Goal: Communication & Community: Connect with others

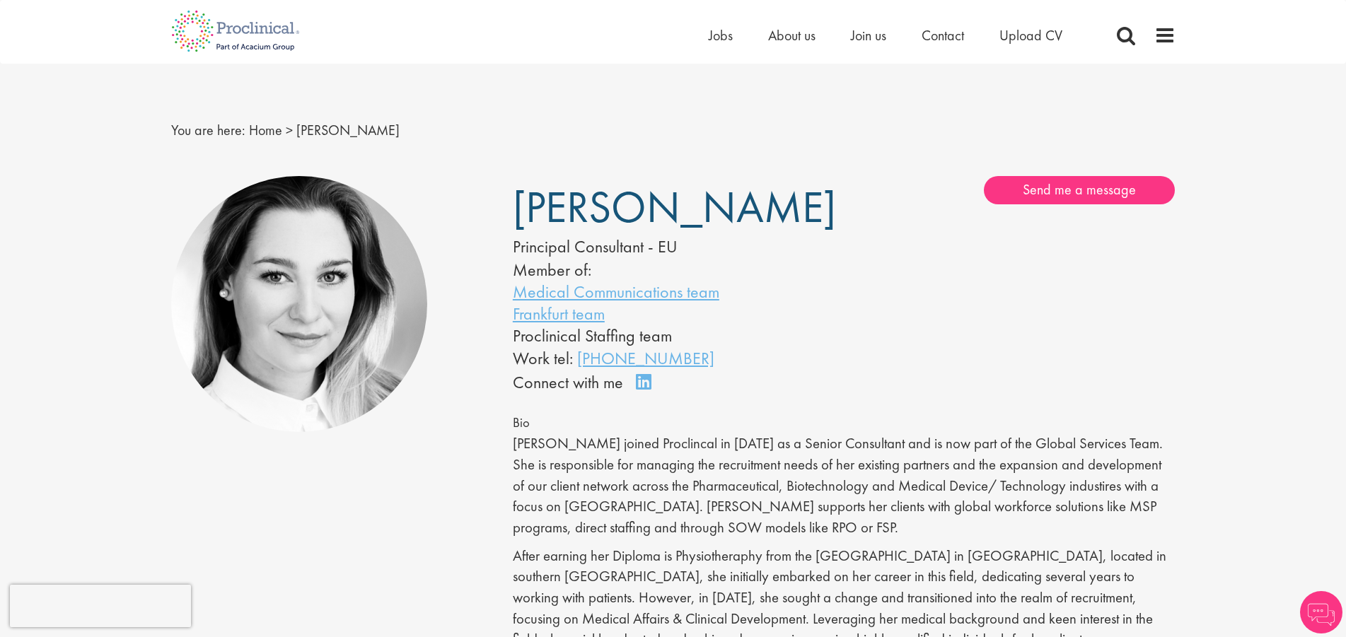
click at [572, 314] on link "Frankfurt team" at bounding box center [559, 314] width 92 height 22
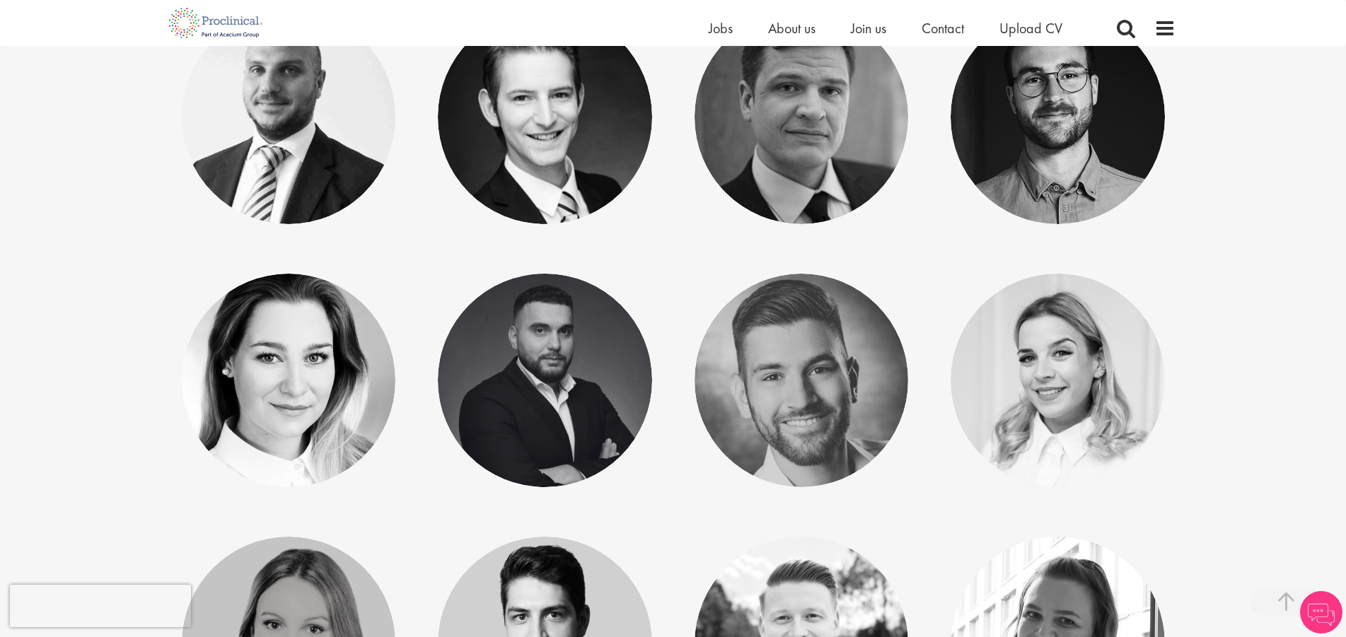
scroll to position [283, 0]
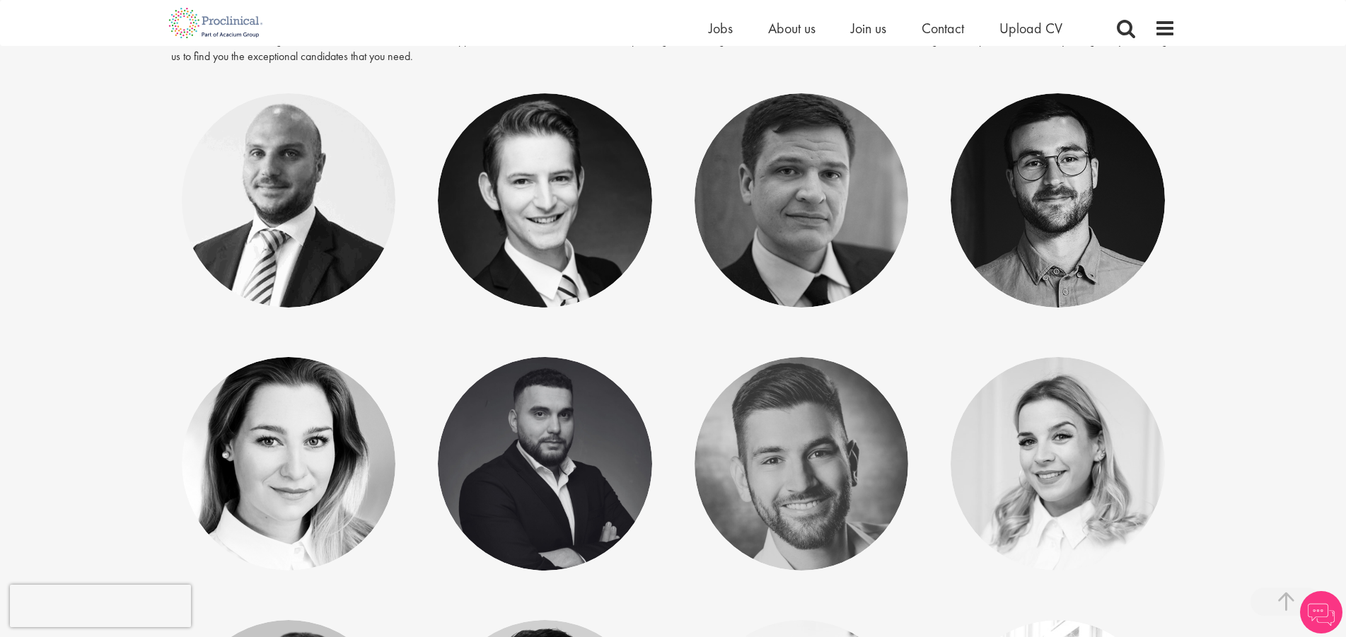
click at [324, 462] on link "[PERSON_NAME]" at bounding box center [288, 451] width 156 height 27
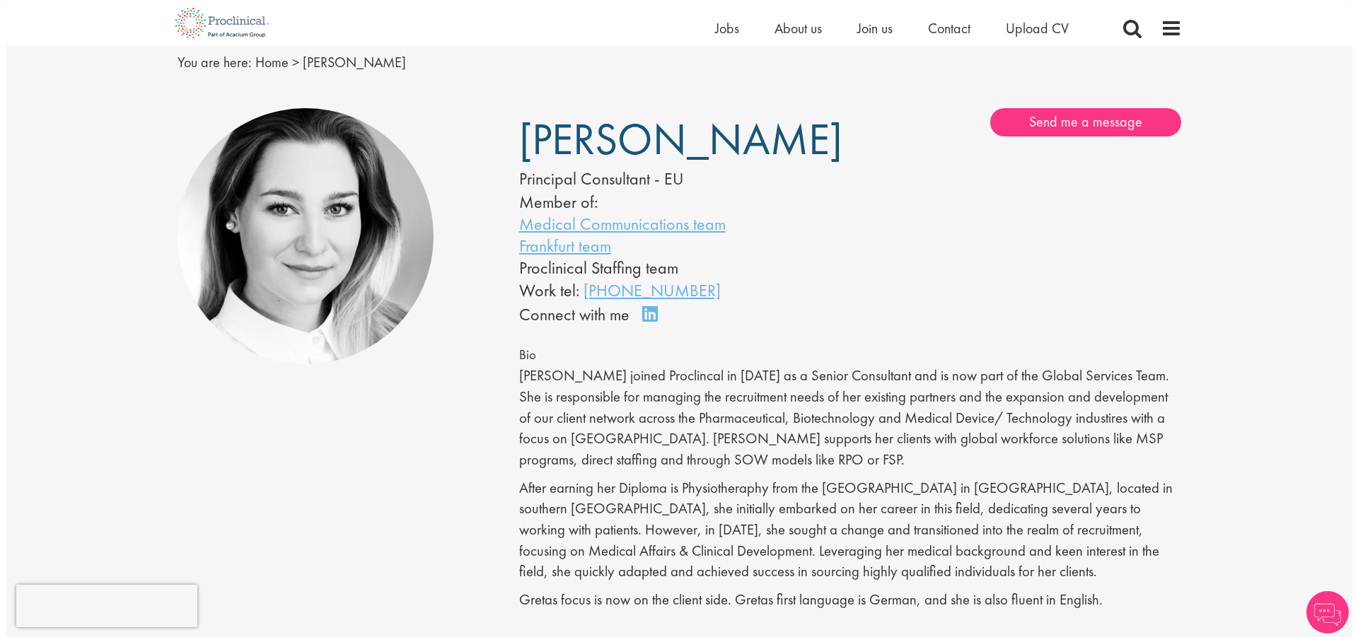
scroll to position [71, 0]
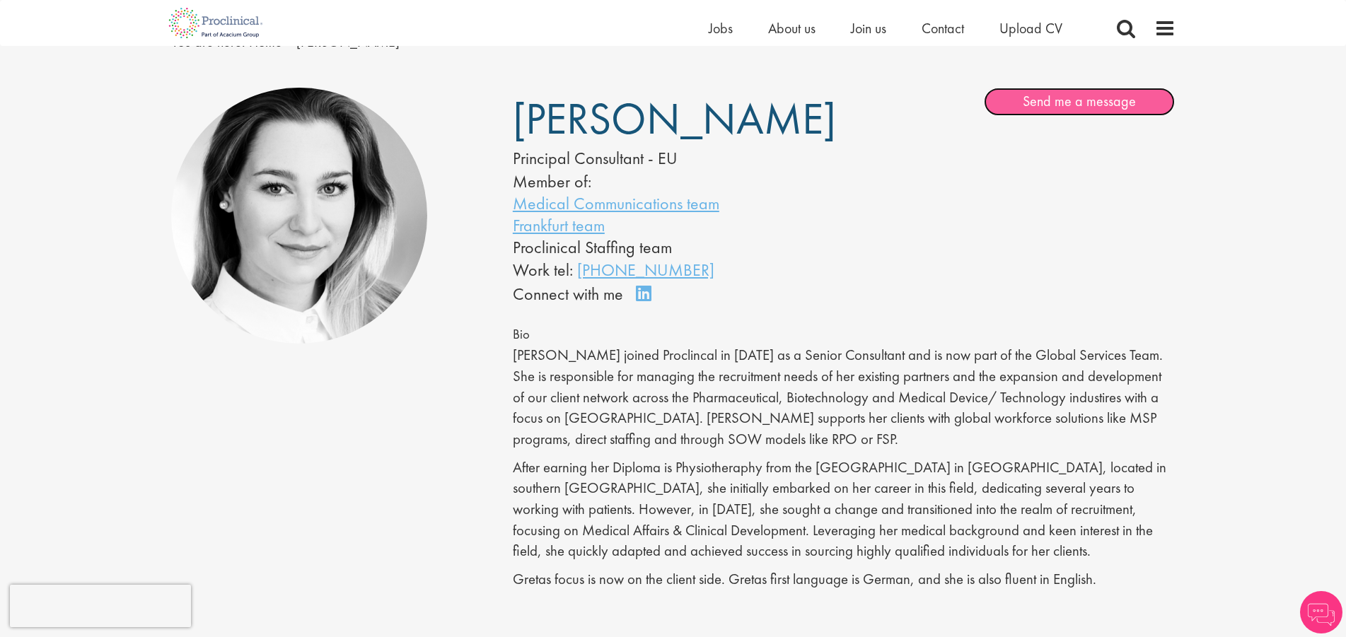
click at [1037, 105] on link "Send me a message" at bounding box center [1079, 102] width 191 height 28
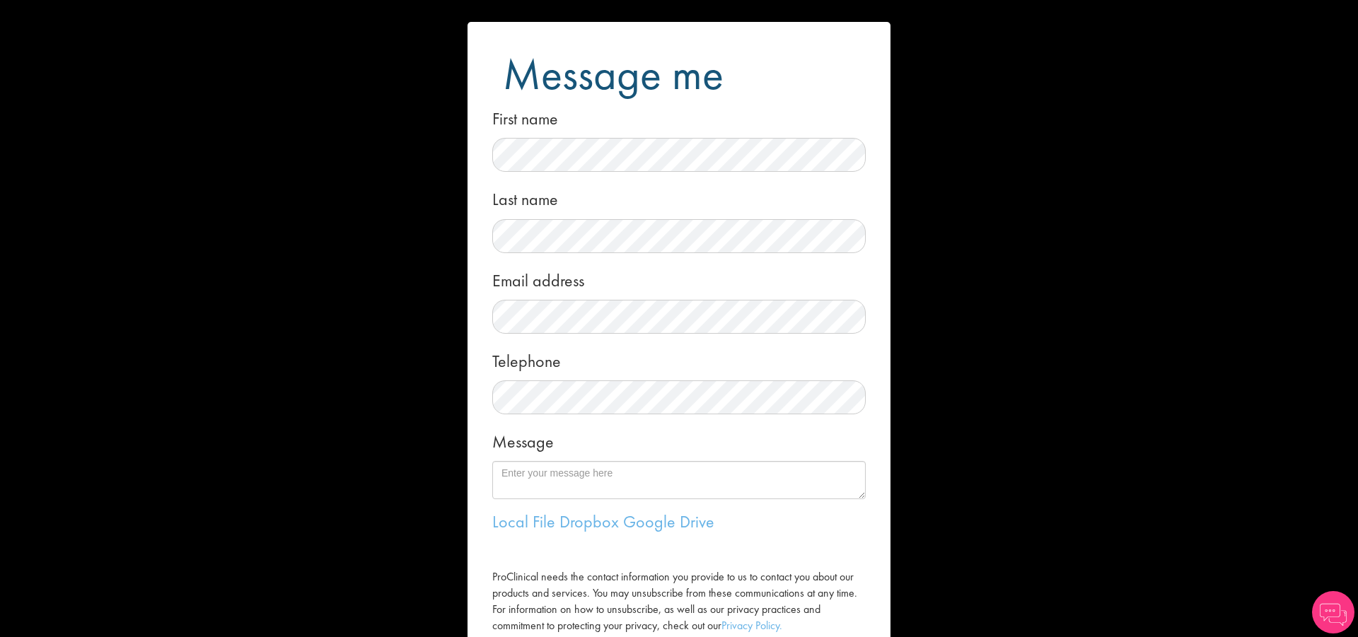
click at [291, 336] on div "Message me First name Last name Email address Telephone Message Local File Drop…" at bounding box center [679, 318] width 1358 height 637
click at [1254, 49] on div "Message me First name Last name Email address Telephone Message Local File Drop…" at bounding box center [679, 318] width 1358 height 637
